Goal: Information Seeking & Learning: Learn about a topic

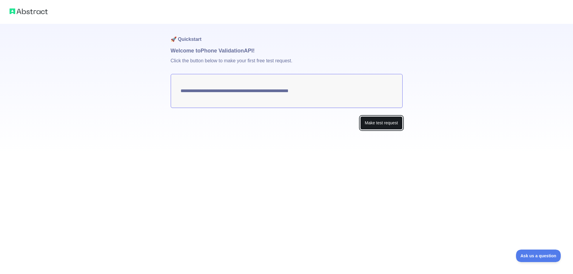
click at [375, 125] on button "Make test request" at bounding box center [381, 122] width 42 height 13
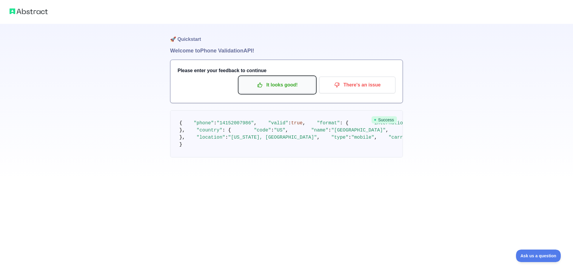
click at [267, 88] on p "It looks good!" at bounding box center [277, 85] width 67 height 10
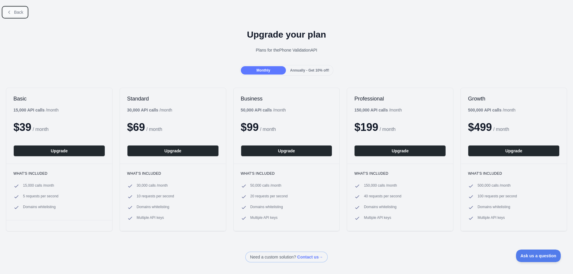
click at [14, 16] on button "Back" at bounding box center [15, 12] width 24 height 10
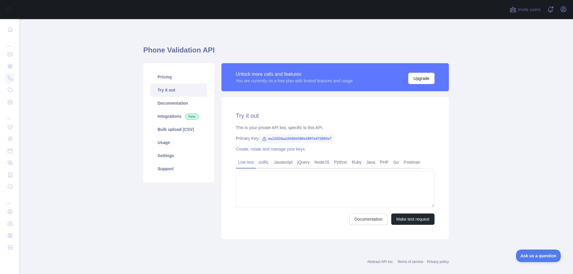
type textarea "**********"
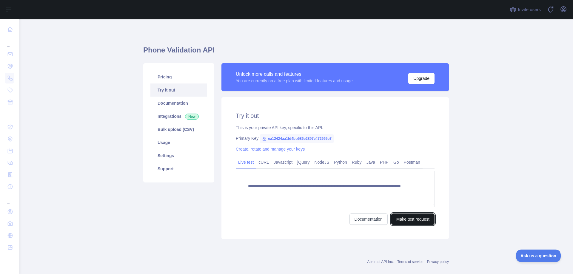
click at [404, 222] on button "Make test request" at bounding box center [412, 219] width 43 height 11
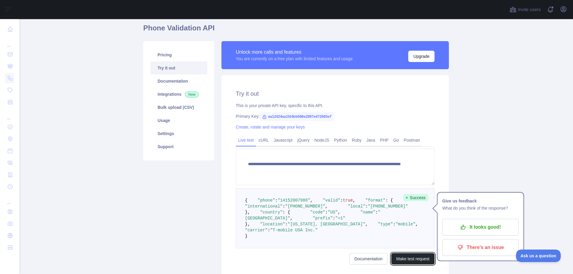
scroll to position [90, 0]
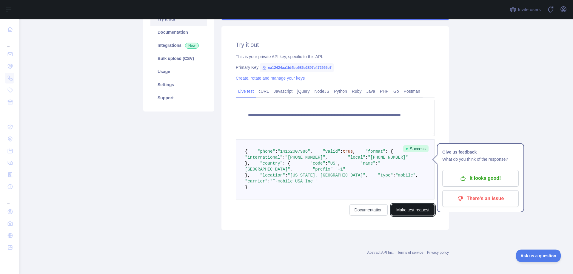
click at [409, 216] on button "Make test request" at bounding box center [412, 210] width 43 height 11
click at [410, 216] on button "Make test request" at bounding box center [412, 210] width 43 height 11
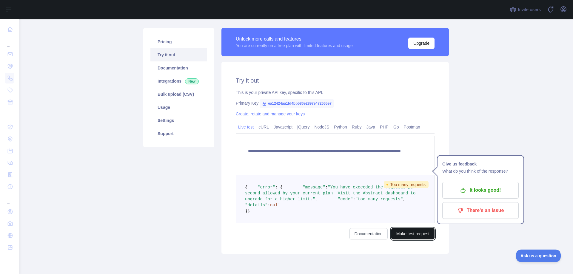
scroll to position [77, 0]
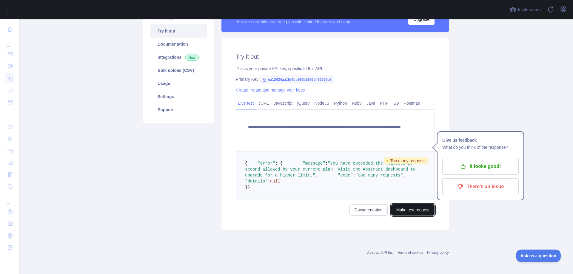
click at [396, 209] on button "Make test request" at bounding box center [412, 210] width 43 height 11
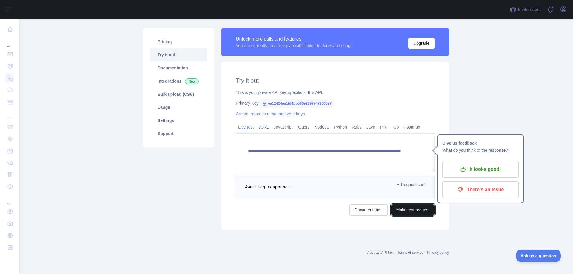
scroll to position [90, 0]
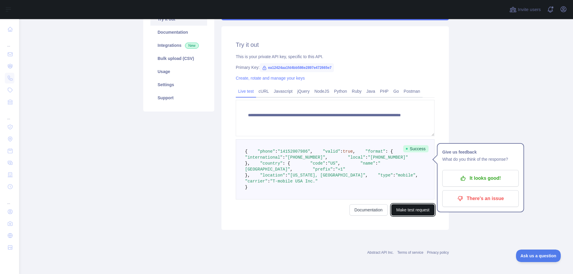
click at [407, 216] on button "Make test request" at bounding box center [412, 210] width 43 height 11
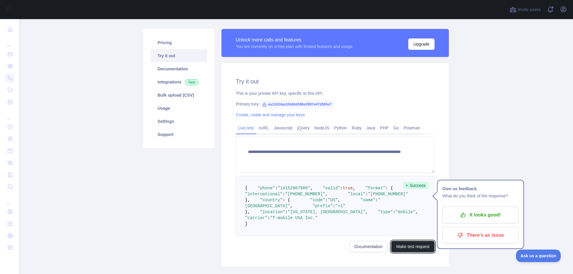
scroll to position [30, 0]
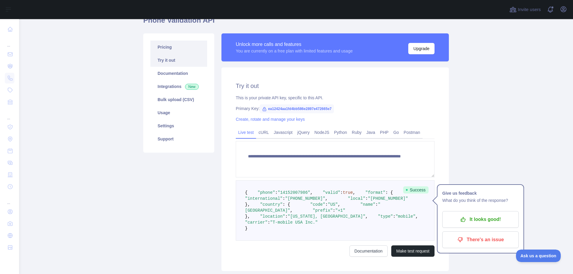
click at [181, 51] on link "Pricing" at bounding box center [178, 47] width 57 height 13
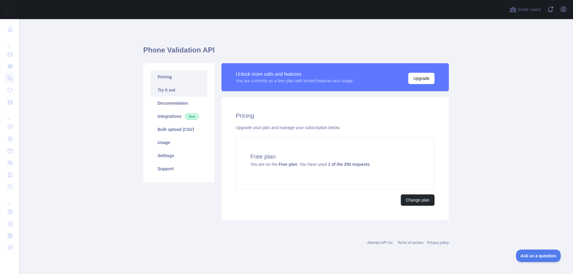
click at [167, 86] on link "Try it out" at bounding box center [178, 90] width 57 height 13
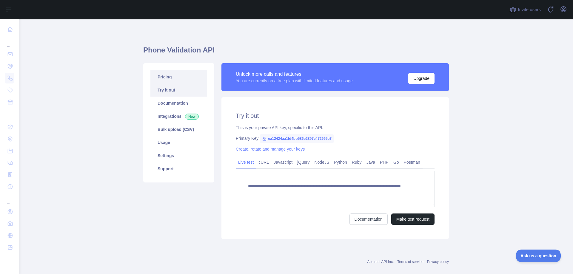
click at [175, 76] on link "Pricing" at bounding box center [178, 76] width 57 height 13
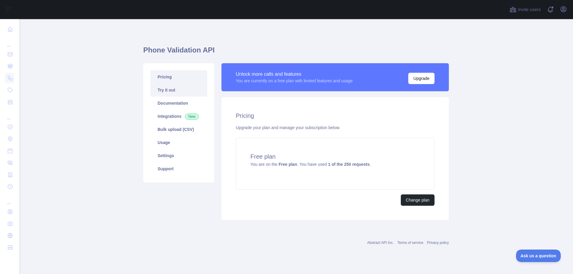
click at [172, 93] on link "Try it out" at bounding box center [178, 90] width 57 height 13
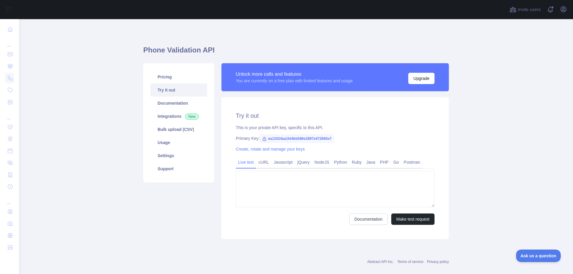
type textarea "**********"
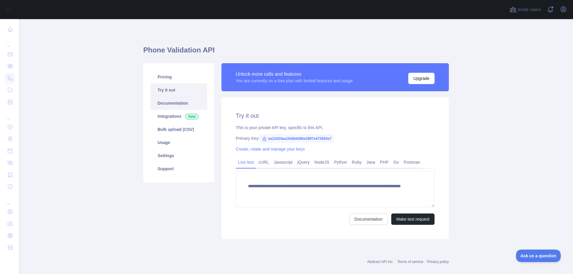
click at [174, 104] on link "Documentation" at bounding box center [178, 103] width 57 height 13
